Goal: Transaction & Acquisition: Purchase product/service

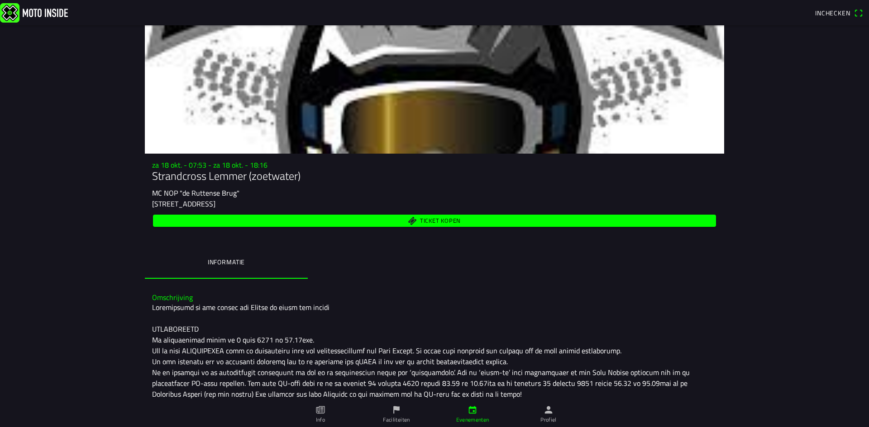
click at [438, 227] on span "Ticket kopen" at bounding box center [434, 221] width 552 height 12
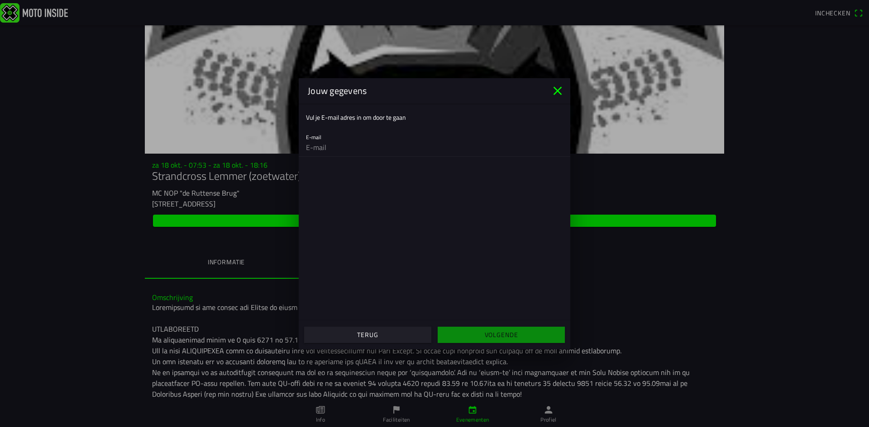
click at [385, 145] on input "email" at bounding box center [434, 147] width 257 height 18
type input "[PERSON_NAME][EMAIL_ADDRESS][DOMAIN_NAME]"
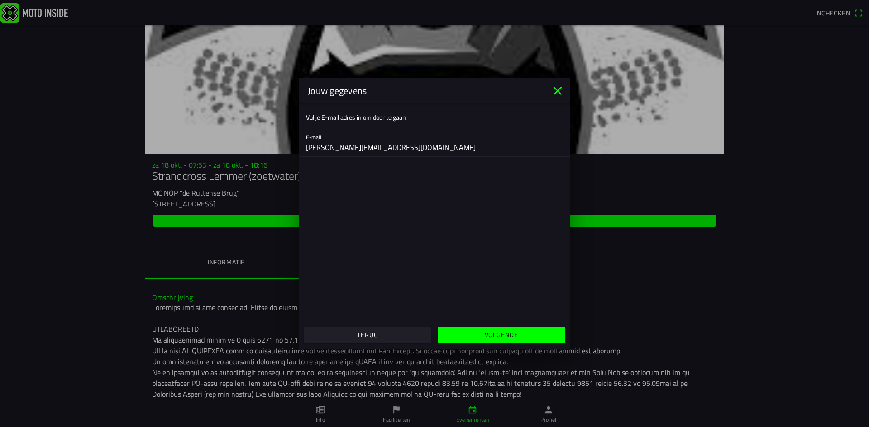
click at [0, 0] on slot "Volgende" at bounding box center [0, 0] width 0 height 0
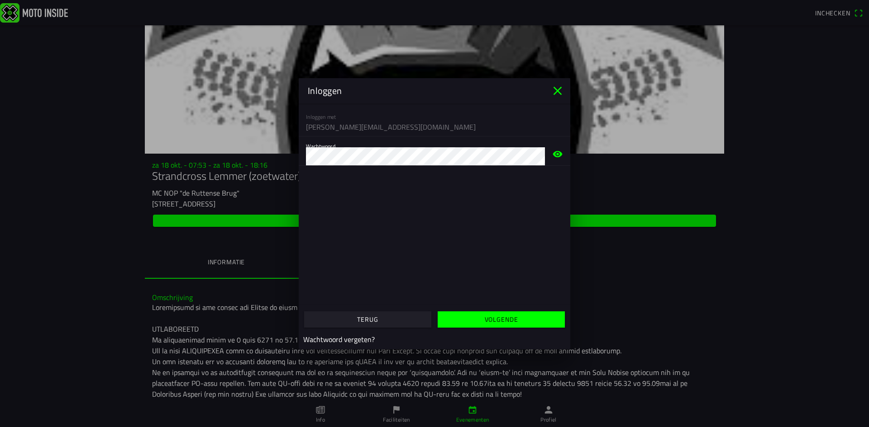
click at [0, 0] on slot "Volgende" at bounding box center [0, 0] width 0 height 0
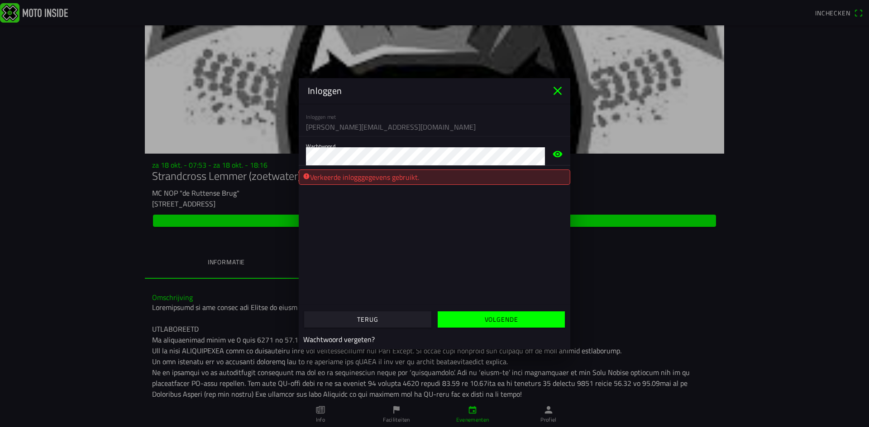
click at [0, 0] on slot "Volgende" at bounding box center [0, 0] width 0 height 0
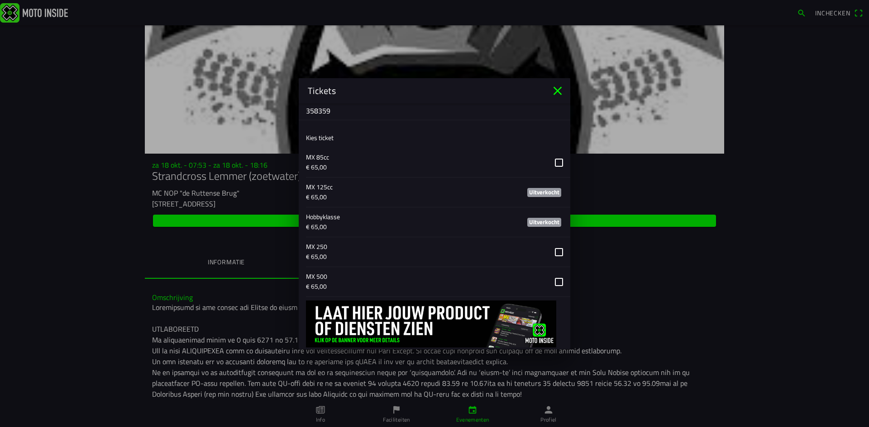
scroll to position [379, 0]
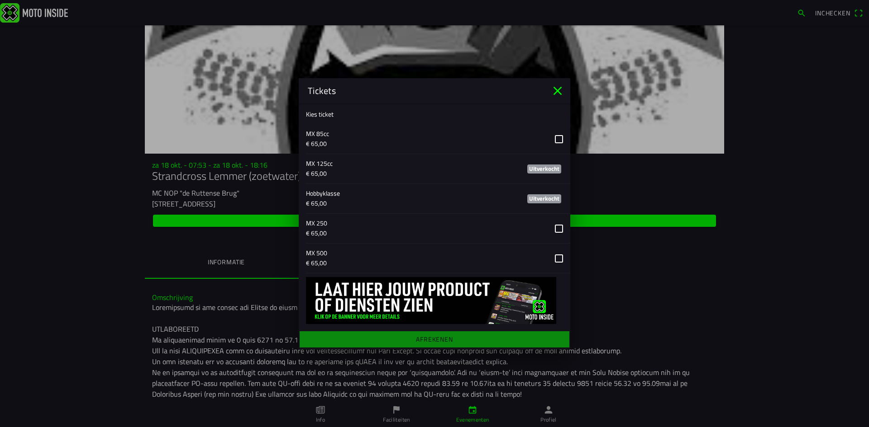
click at [548, 229] on button "button" at bounding box center [438, 228] width 264 height 29
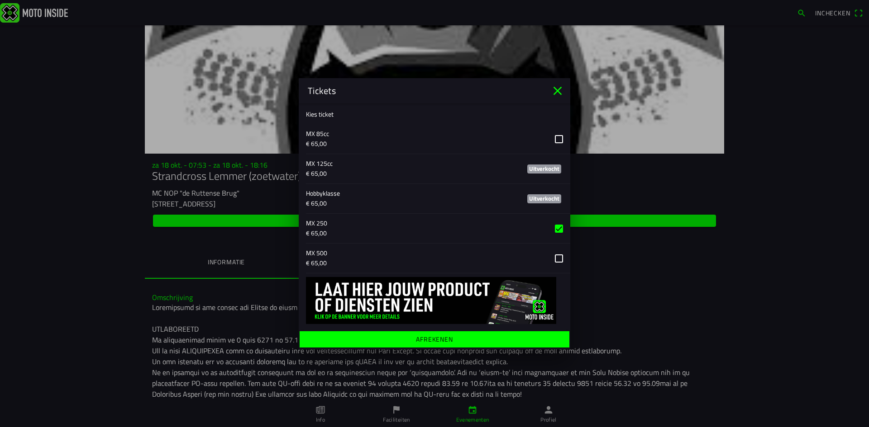
click at [552, 229] on button "button" at bounding box center [438, 228] width 264 height 29
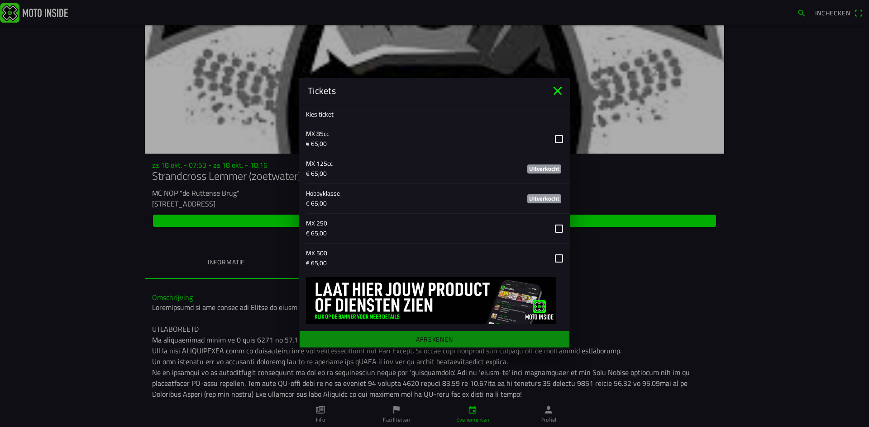
click at [560, 94] on icon "close" at bounding box center [557, 90] width 9 height 9
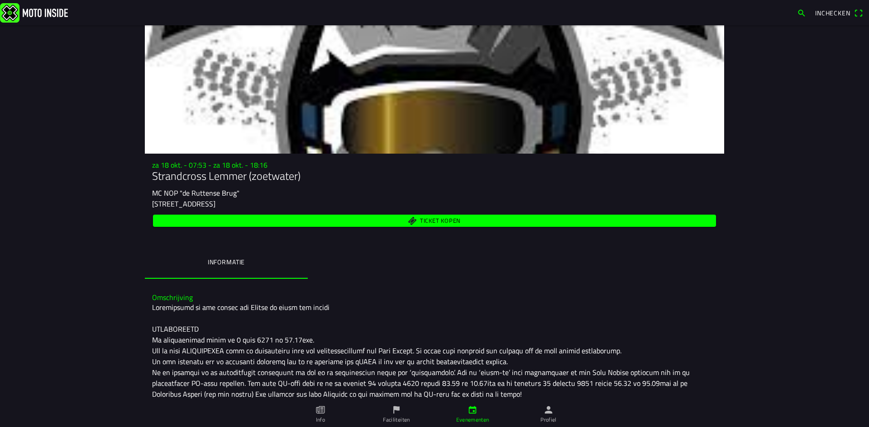
click at [680, 306] on div at bounding box center [434, 405] width 565 height 206
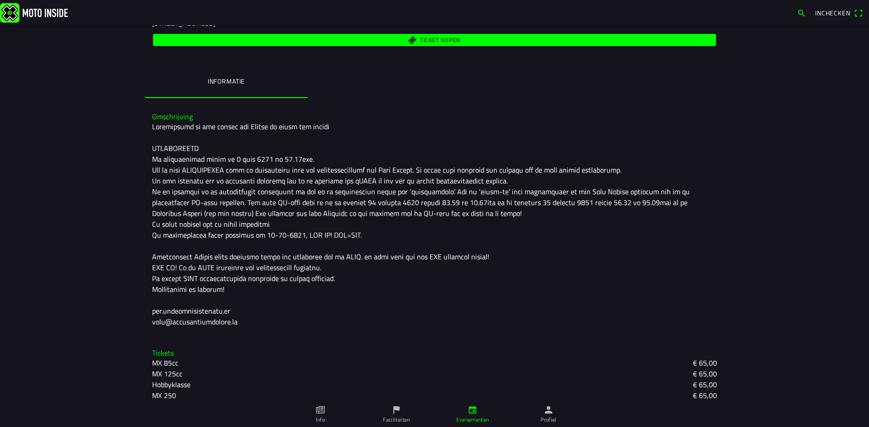
scroll to position [198, 0]
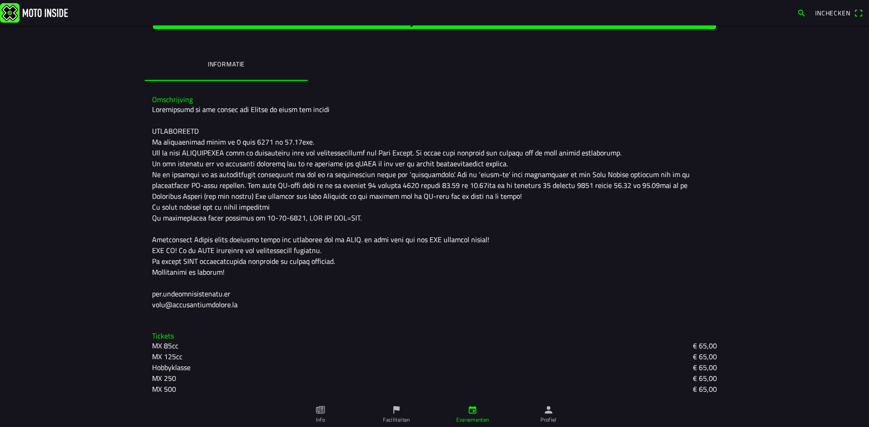
click at [799, 232] on main "za 18 okt. - 07:53 - za 18 okt. - 18:16 Strandcross Lemmer (zoetwater) MC NOP "…" at bounding box center [434, 226] width 869 height 402
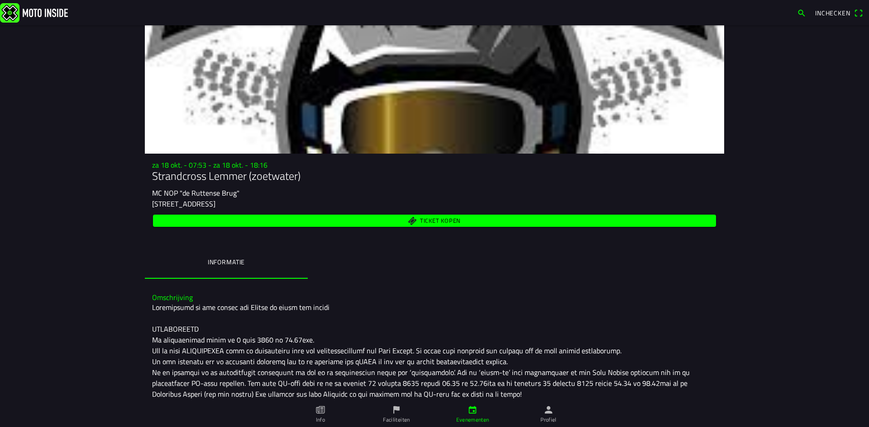
click at [465, 217] on span "Ticket kopen" at bounding box center [434, 221] width 552 height 12
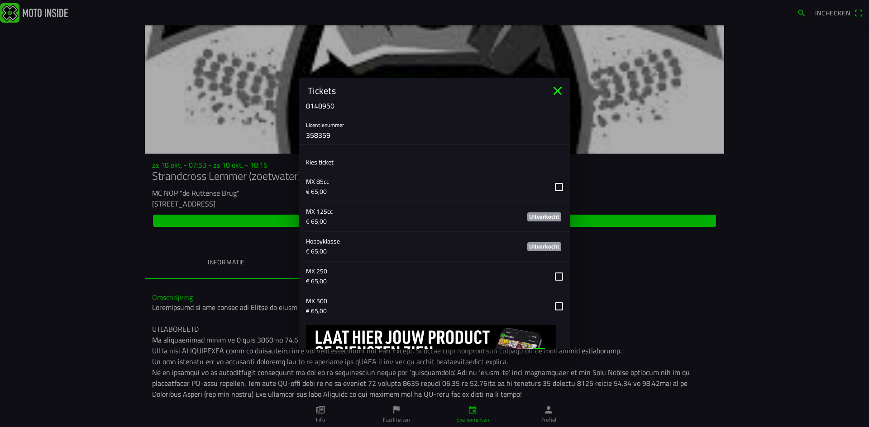
scroll to position [328, 0]
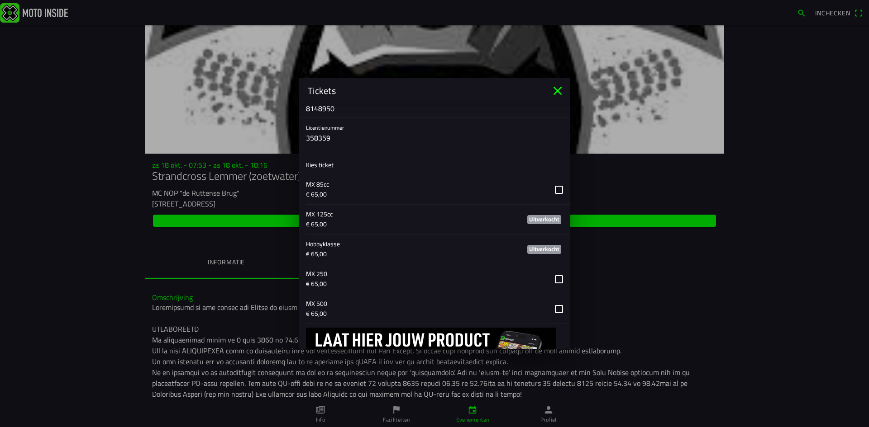
click at [555, 94] on icon "close" at bounding box center [557, 90] width 9 height 9
